Goal: Transaction & Acquisition: Purchase product/service

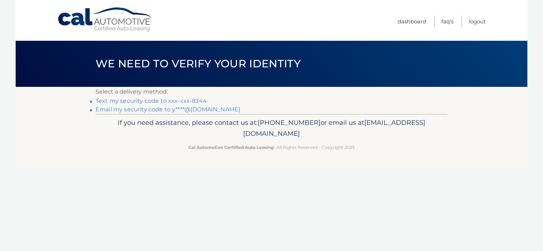
click at [154, 100] on link "Text my security code to xxx-xxx-8344" at bounding box center [151, 101] width 111 height 7
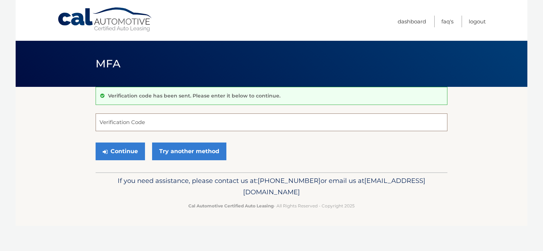
click at [182, 121] on input "Verification Code" at bounding box center [272, 123] width 352 height 18
type input "465662"
click at [96, 143] on button "Continue" at bounding box center [120, 152] width 49 height 18
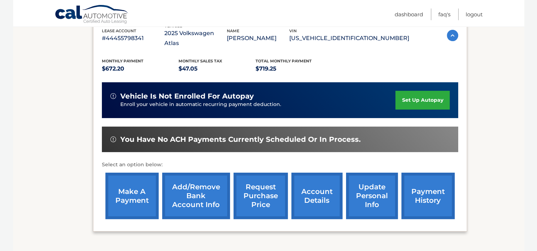
scroll to position [142, 0]
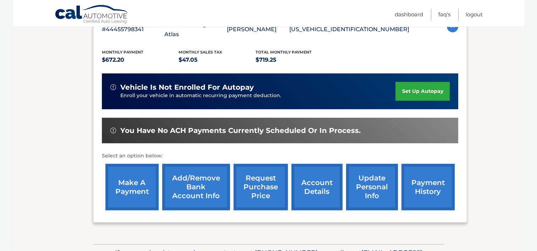
click at [137, 186] on link "make a payment" at bounding box center [131, 187] width 53 height 47
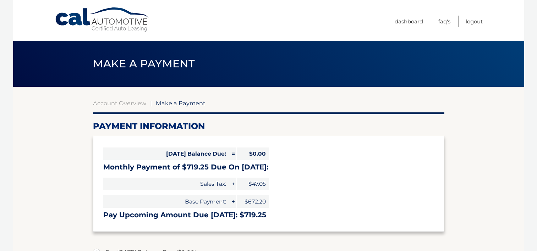
select select "ZjQzNGQyMjAtZWVlYS00Y2U0LWJlZDQtZGFjZmUzMWNkNWJh"
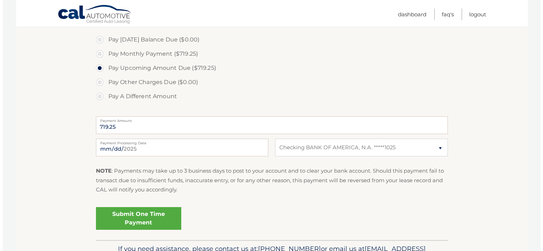
scroll to position [249, 0]
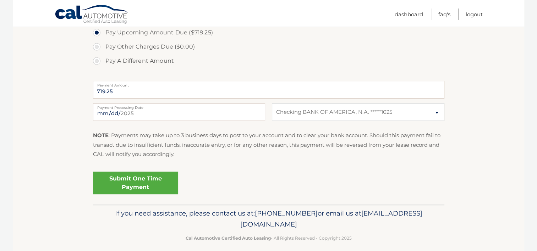
click at [141, 185] on link "Submit One Time Payment" at bounding box center [135, 183] width 85 height 23
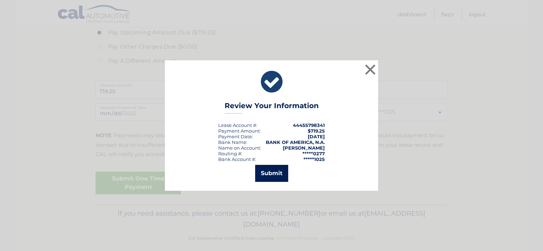
click at [277, 175] on button "Submit" at bounding box center [271, 173] width 33 height 17
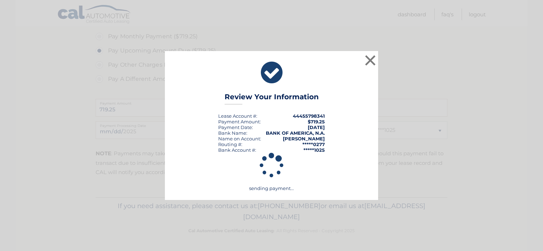
scroll to position [230, 0]
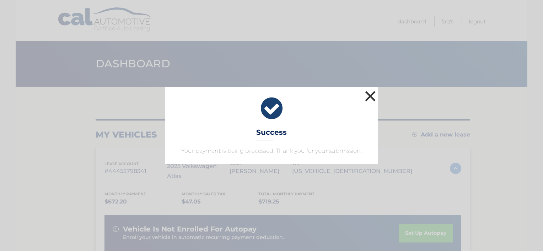
click at [369, 95] on button "×" at bounding box center [370, 96] width 14 height 14
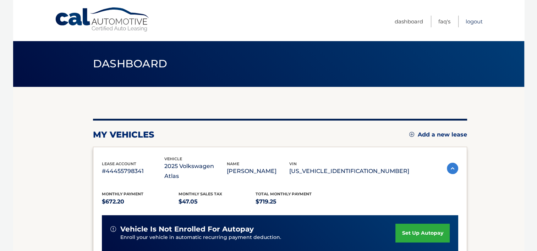
click at [470, 22] on link "Logout" at bounding box center [474, 22] width 17 height 12
